Goal: Information Seeking & Learning: Check status

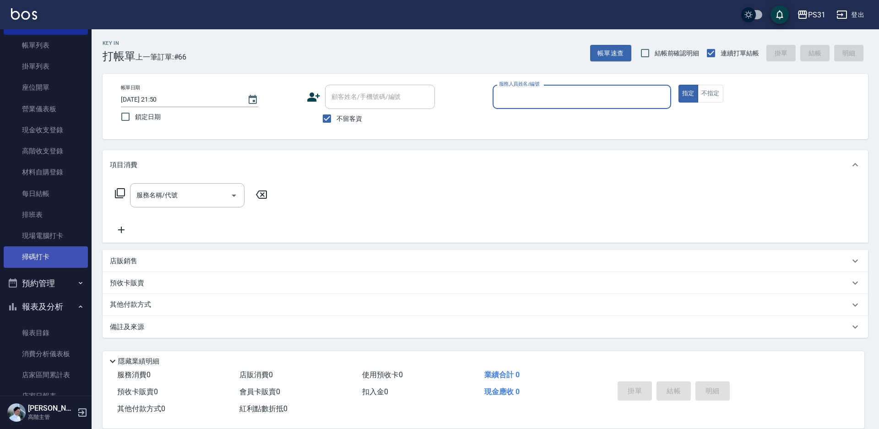
scroll to position [92, 0]
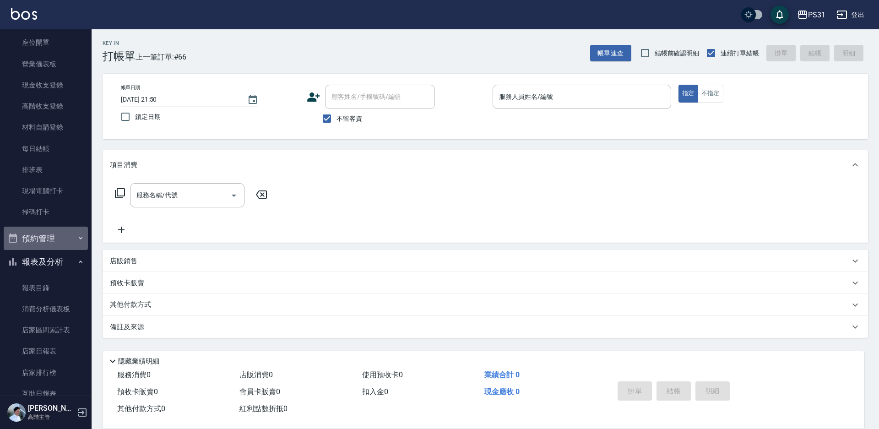
click at [54, 232] on button "預約管理" at bounding box center [46, 239] width 84 height 24
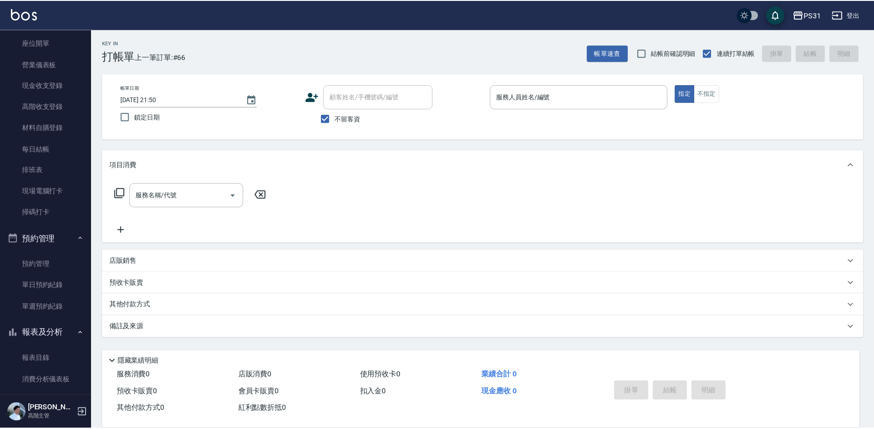
scroll to position [229, 0]
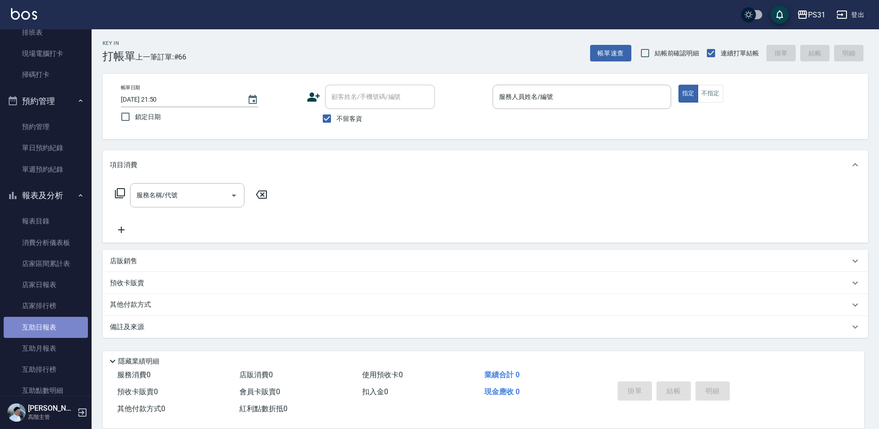
click at [55, 329] on link "互助日報表" at bounding box center [46, 327] width 84 height 21
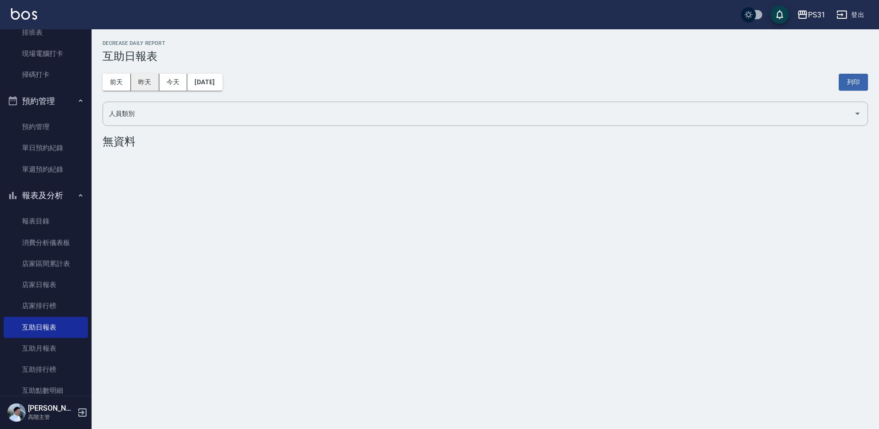
click at [145, 82] on button "昨天" at bounding box center [145, 82] width 28 height 17
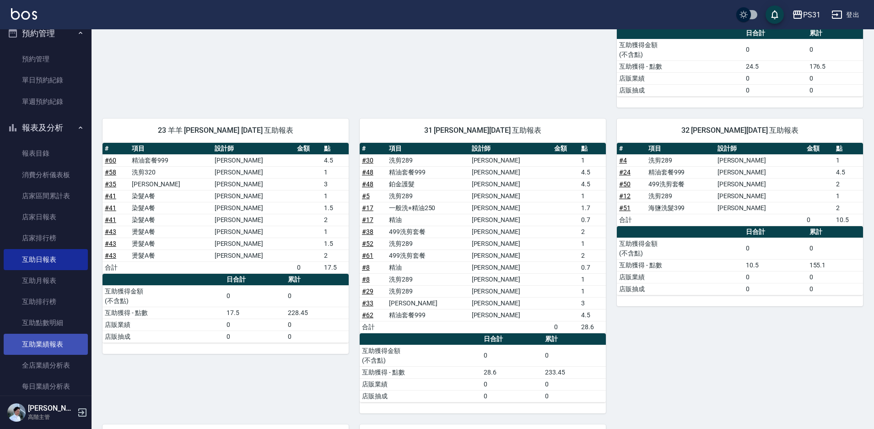
scroll to position [366, 0]
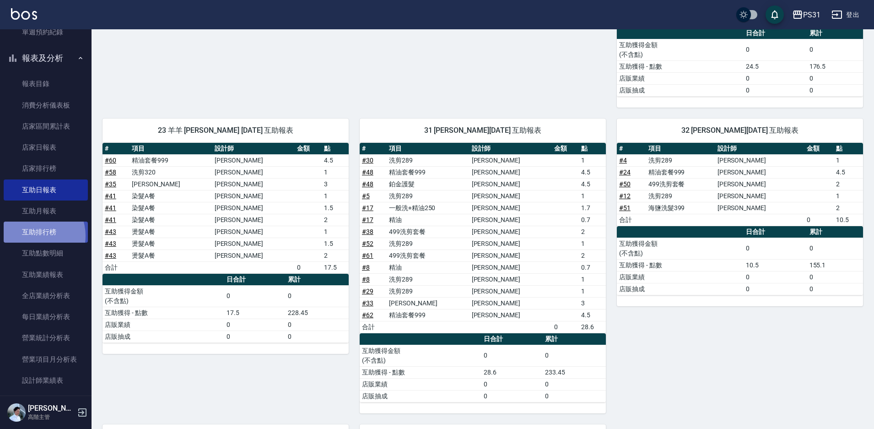
click at [32, 236] on link "互助排行榜" at bounding box center [46, 231] width 84 height 21
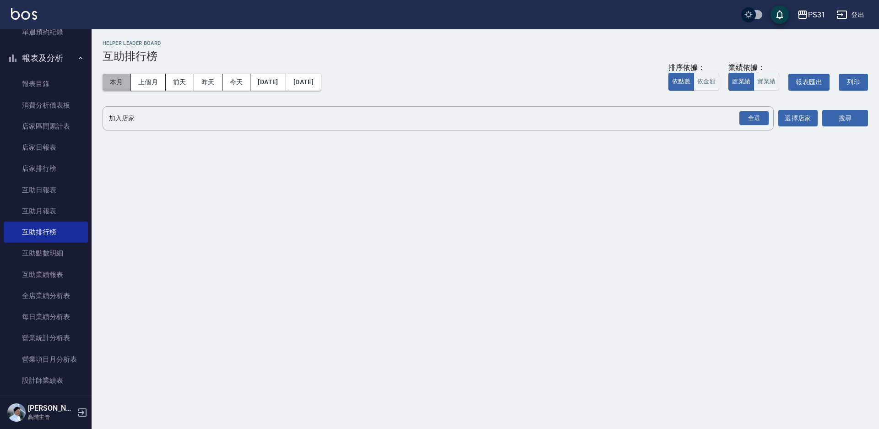
click at [107, 83] on button "本月" at bounding box center [117, 82] width 28 height 17
click at [743, 116] on div "全選" at bounding box center [753, 118] width 29 height 14
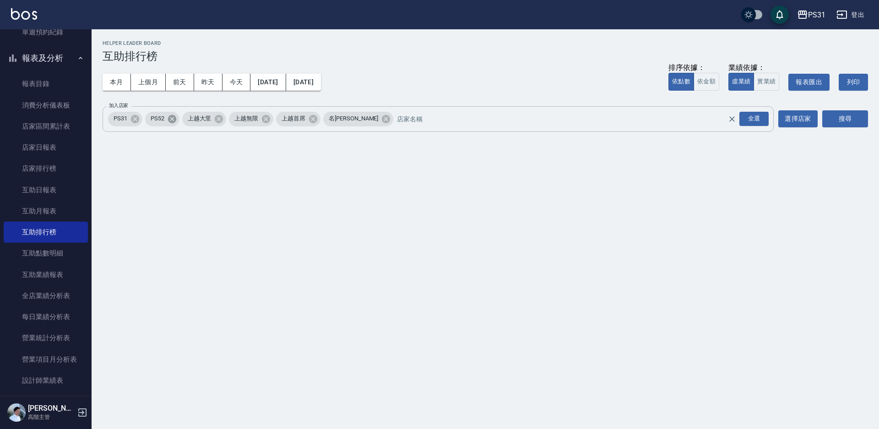
click at [168, 120] on icon at bounding box center [171, 118] width 8 height 8
click at [168, 120] on span "上越大里" at bounding box center [162, 118] width 35 height 9
click at [184, 120] on icon at bounding box center [182, 119] width 10 height 10
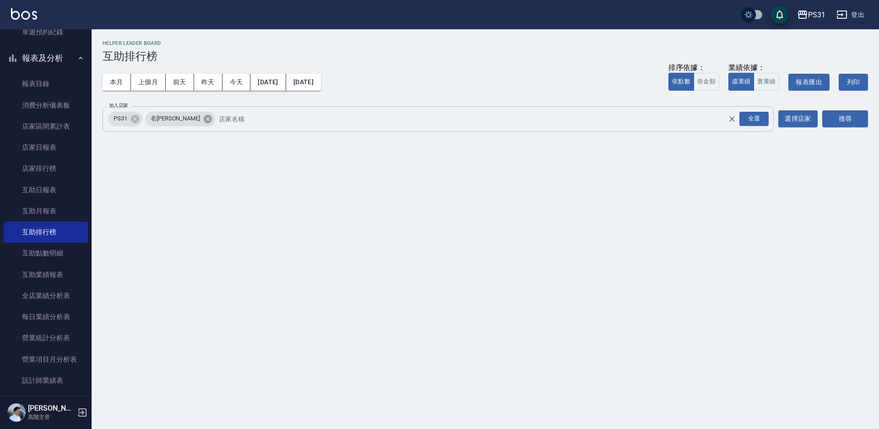
click at [203, 120] on icon at bounding box center [208, 119] width 10 height 10
click at [856, 124] on button "搜尋" at bounding box center [845, 118] width 46 height 17
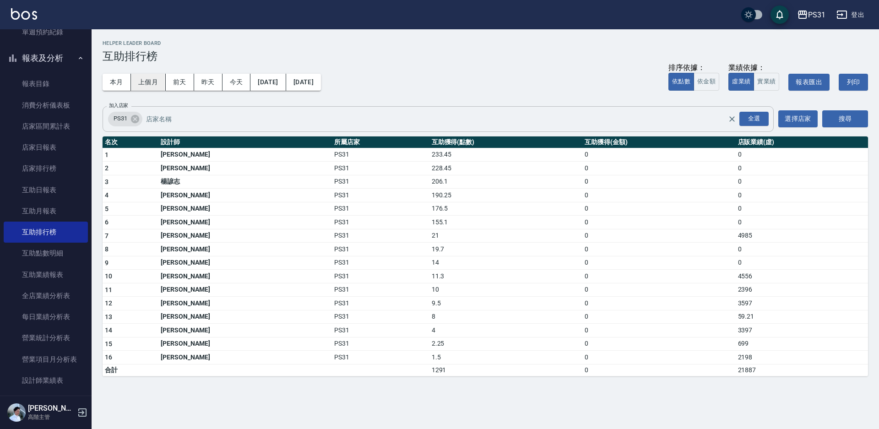
click at [155, 86] on button "上個月" at bounding box center [148, 82] width 35 height 17
click at [111, 81] on button "本月" at bounding box center [117, 82] width 28 height 17
click at [143, 84] on button "上個月" at bounding box center [148, 82] width 35 height 17
click at [118, 83] on button "本月" at bounding box center [117, 82] width 28 height 17
click at [151, 83] on button "上個月" at bounding box center [148, 82] width 35 height 17
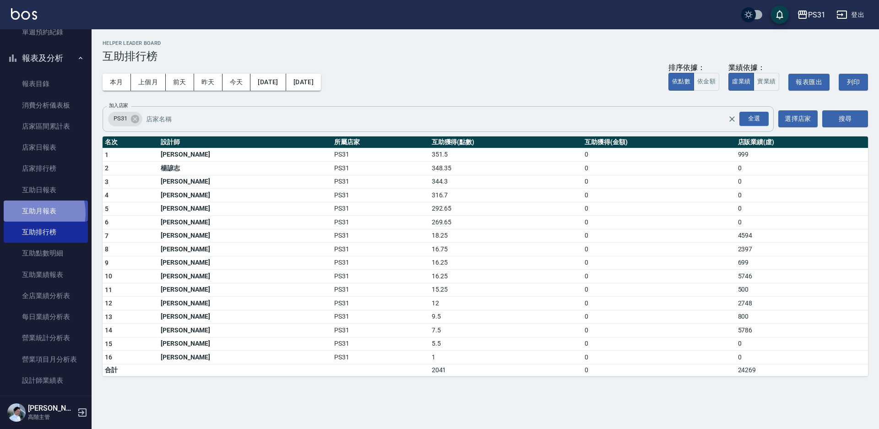
click at [32, 213] on link "互助月報表" at bounding box center [46, 210] width 84 height 21
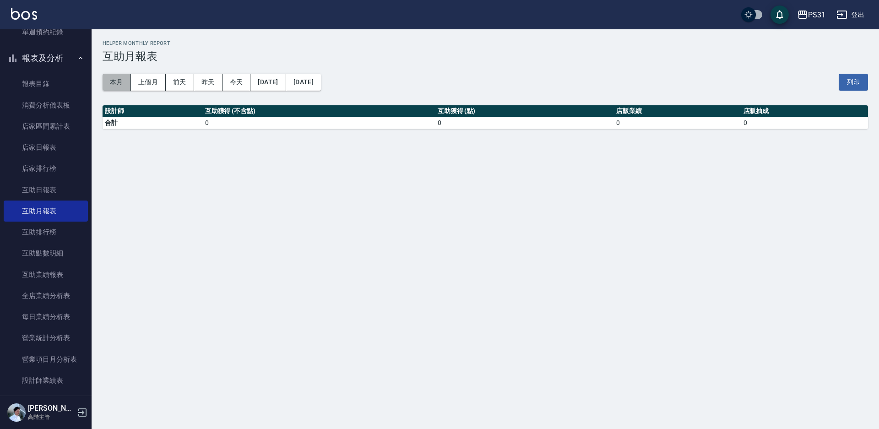
click at [116, 87] on button "本月" at bounding box center [117, 82] width 28 height 17
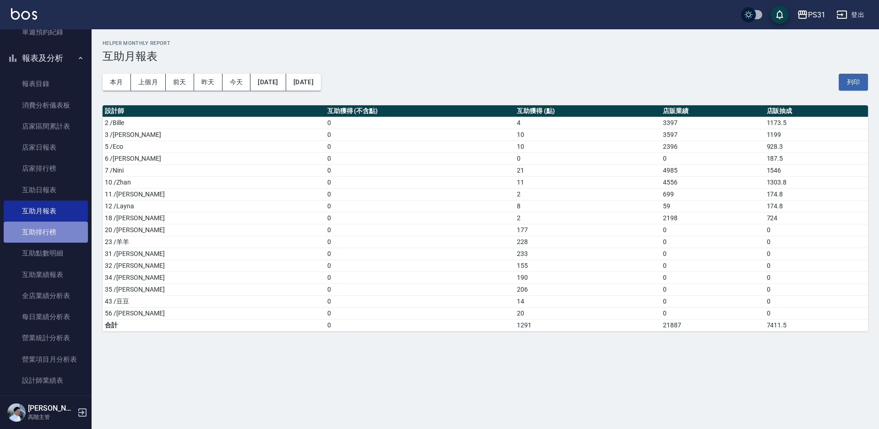
click at [66, 231] on link "互助排行榜" at bounding box center [46, 231] width 84 height 21
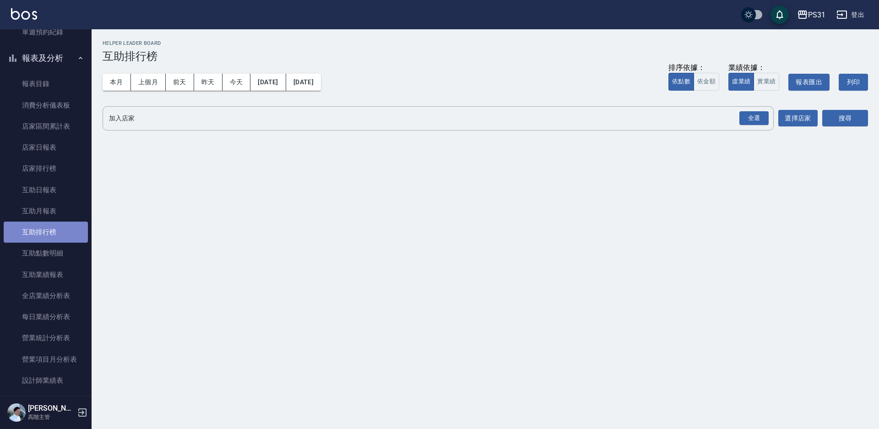
click at [65, 242] on link "互助排行榜" at bounding box center [46, 231] width 84 height 21
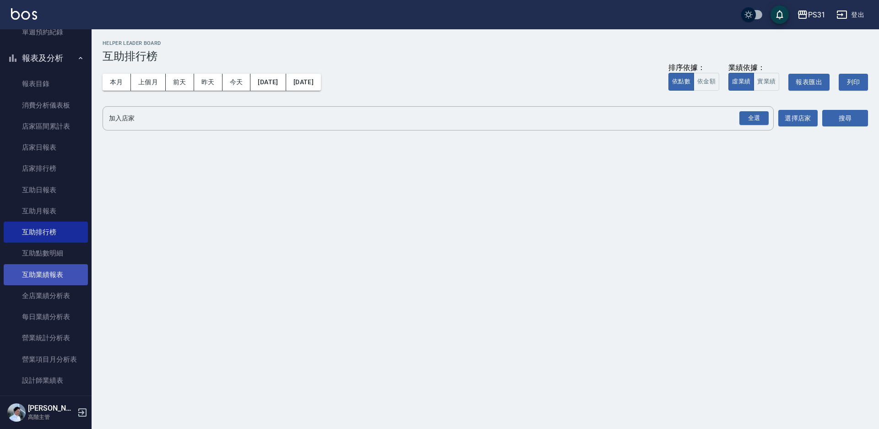
click at [71, 269] on link "互助業績報表" at bounding box center [46, 274] width 84 height 21
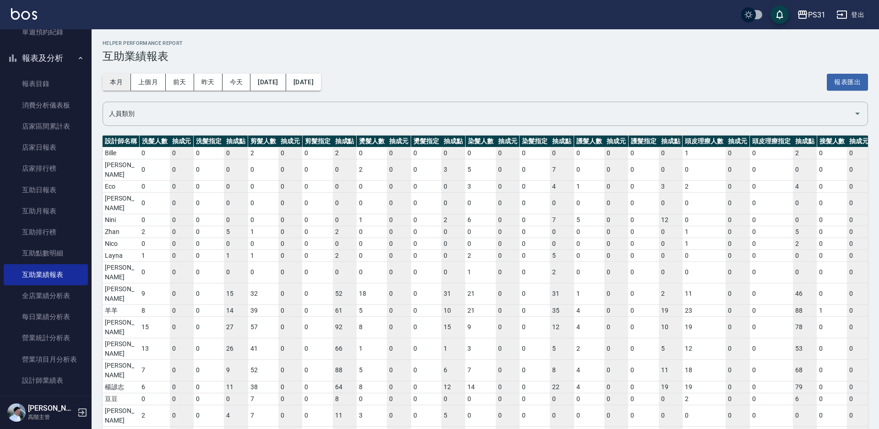
click at [112, 82] on button "本月" at bounding box center [117, 82] width 28 height 17
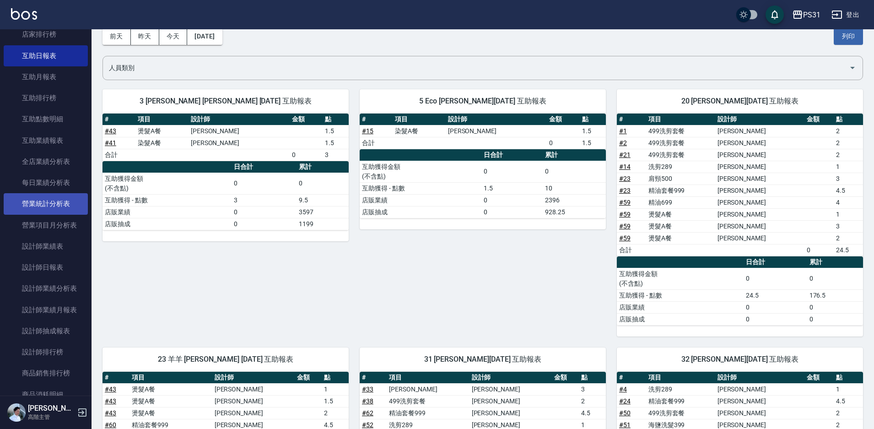
scroll to position [503, 0]
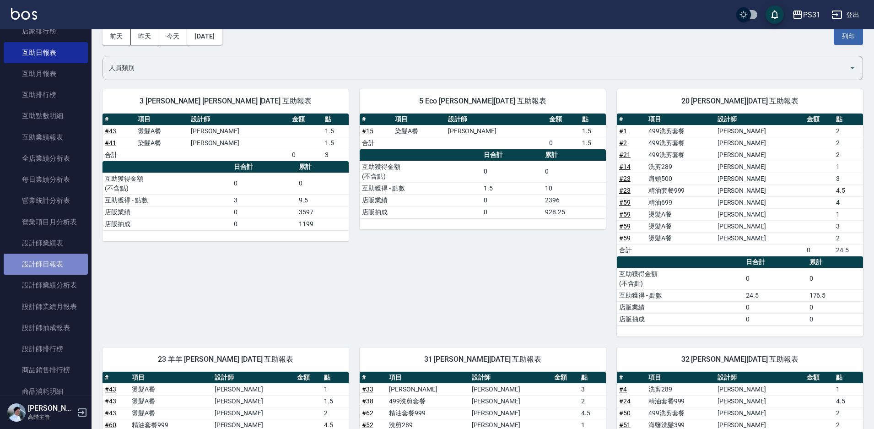
click at [51, 263] on link "設計師日報表" at bounding box center [46, 264] width 84 height 21
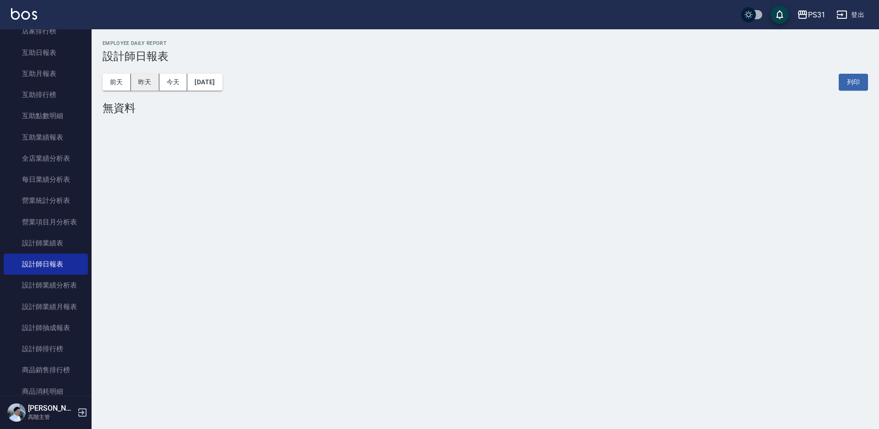
click at [143, 81] on button "昨天" at bounding box center [145, 82] width 28 height 17
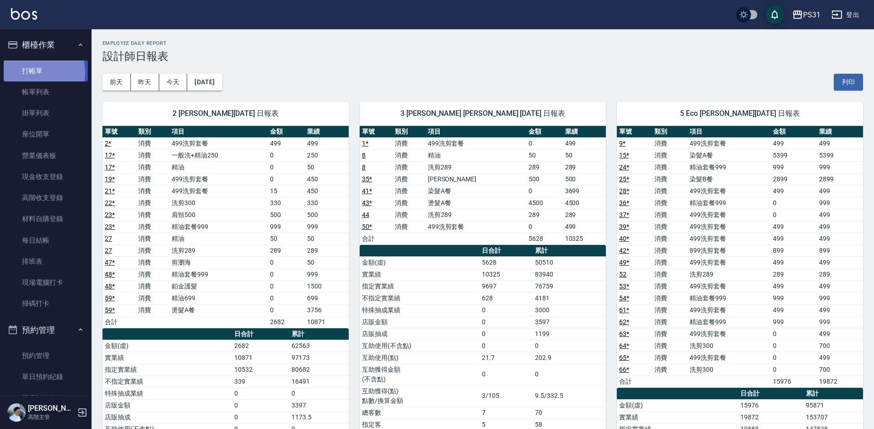
click at [22, 72] on link "打帳單" at bounding box center [46, 70] width 84 height 21
